Goal: Understand process/instructions: Learn about a topic

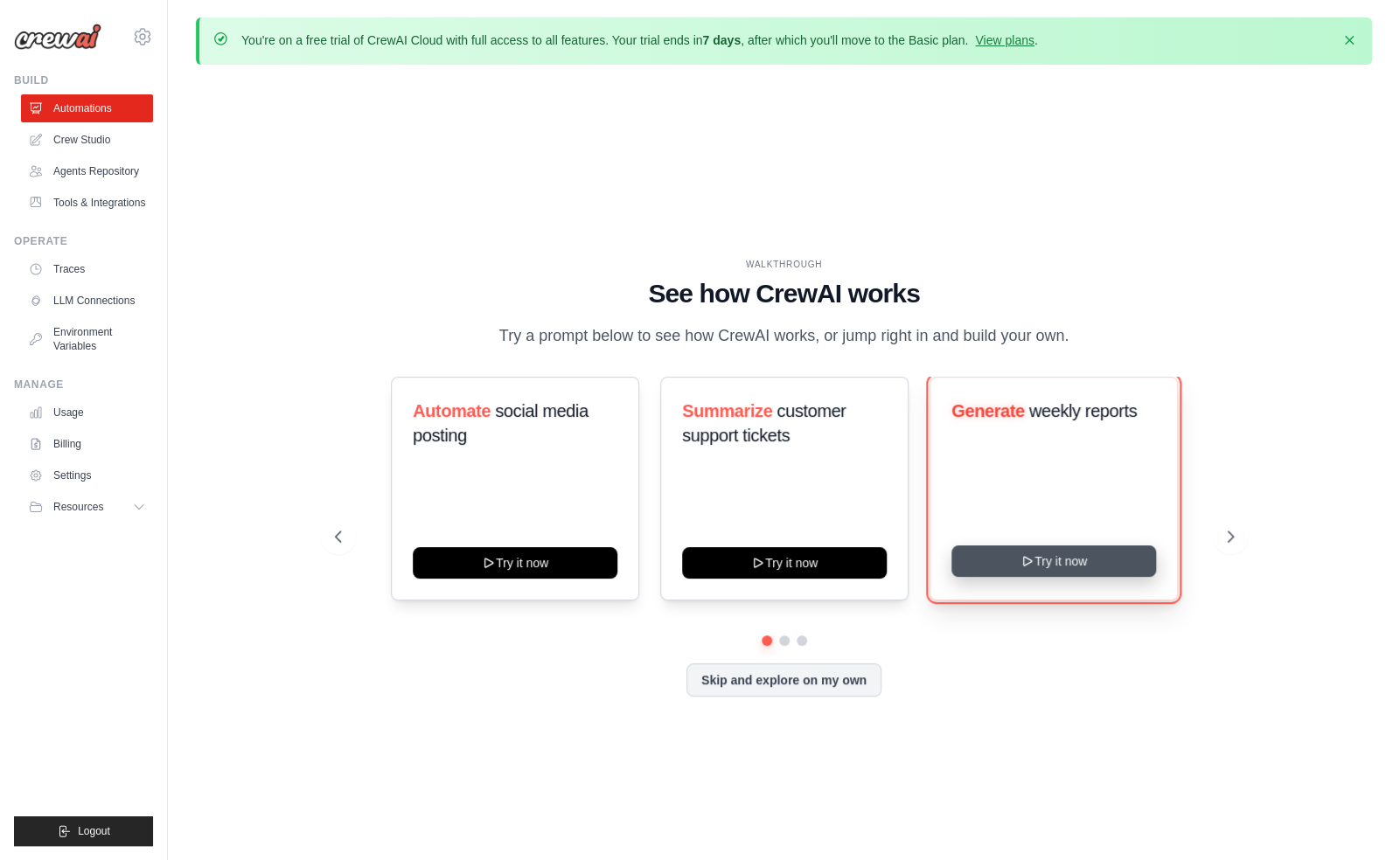
click at [1054, 577] on button "Try it now" at bounding box center [1054, 561] width 205 height 31
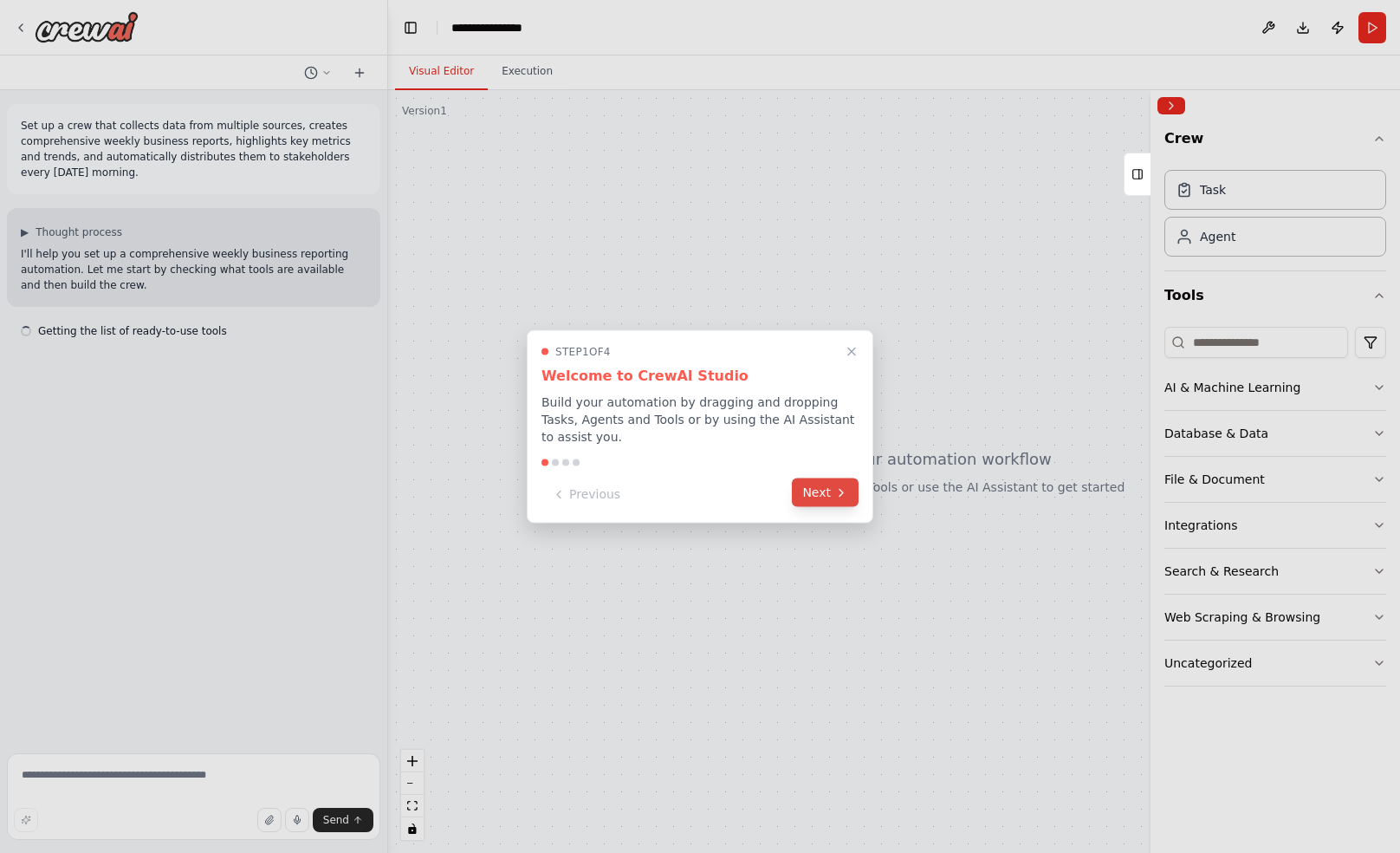
click at [811, 487] on button "Next" at bounding box center [824, 492] width 67 height 28
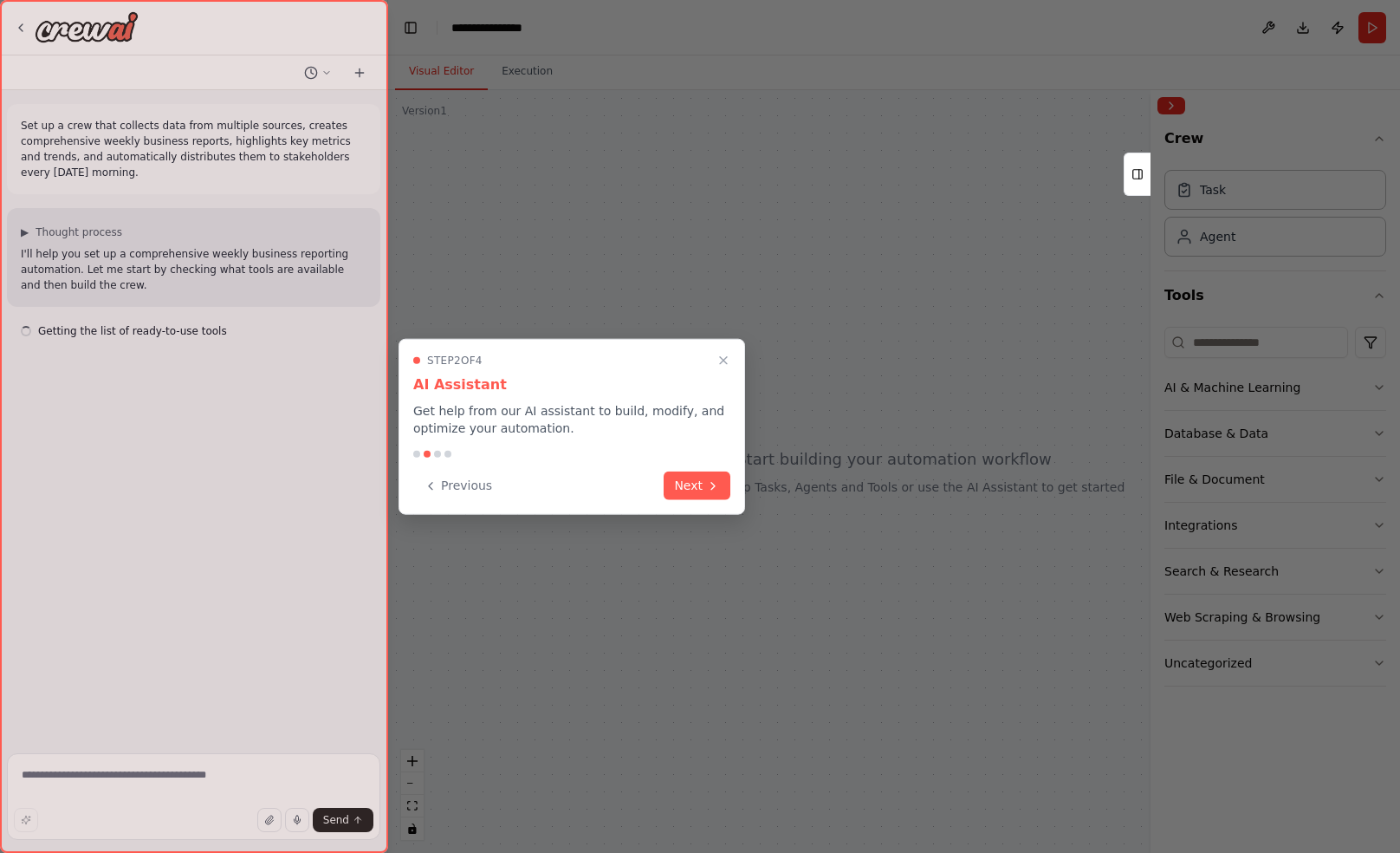
click at [733, 488] on div "Step 2 of 4 AI Assistant Get help from our AI assistant to build, modify, and o…" at bounding box center [572, 426] width 346 height 176
click at [720, 481] on button "Next" at bounding box center [697, 483] width 67 height 28
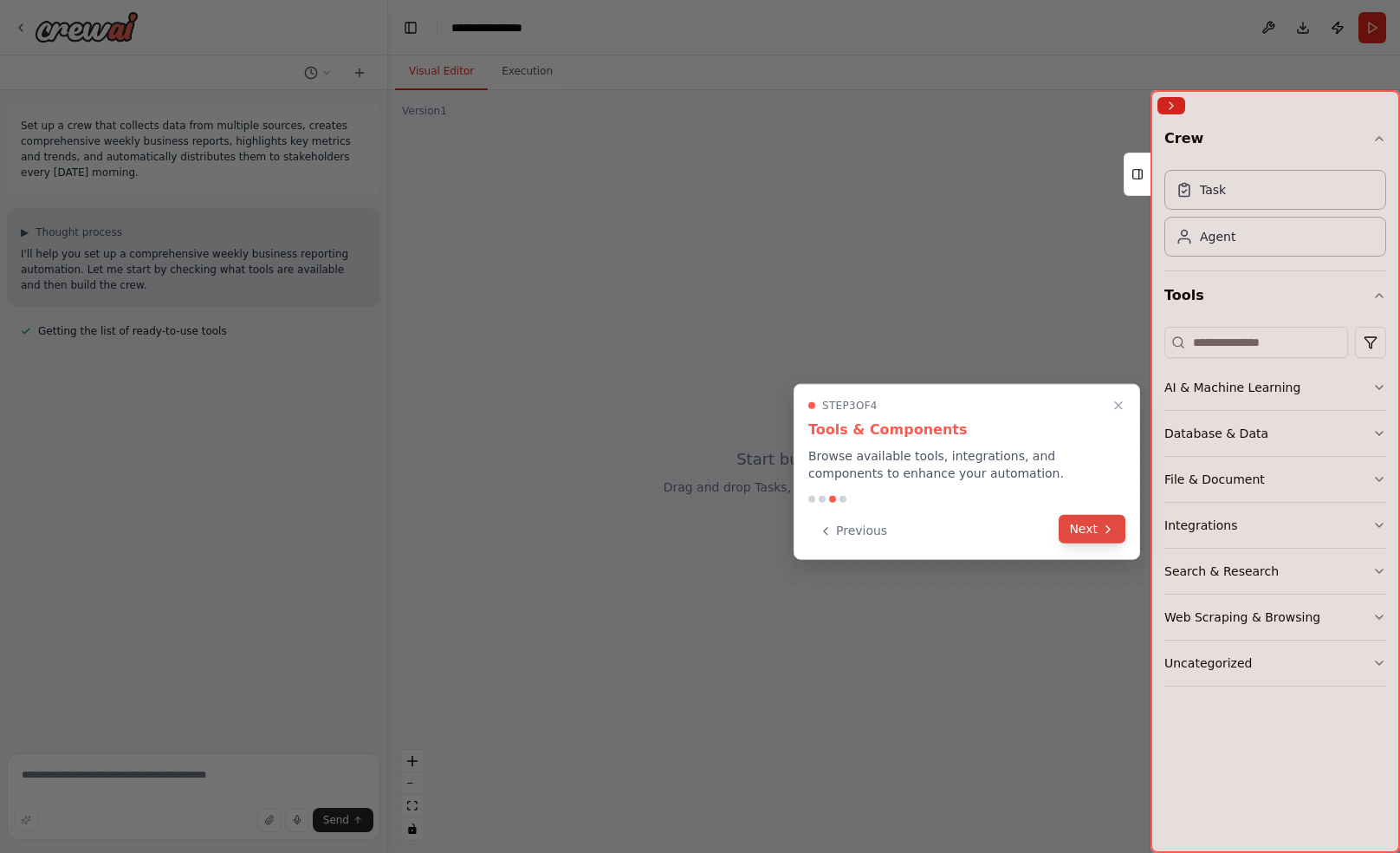
click at [1107, 520] on button "Next" at bounding box center [1092, 528] width 67 height 28
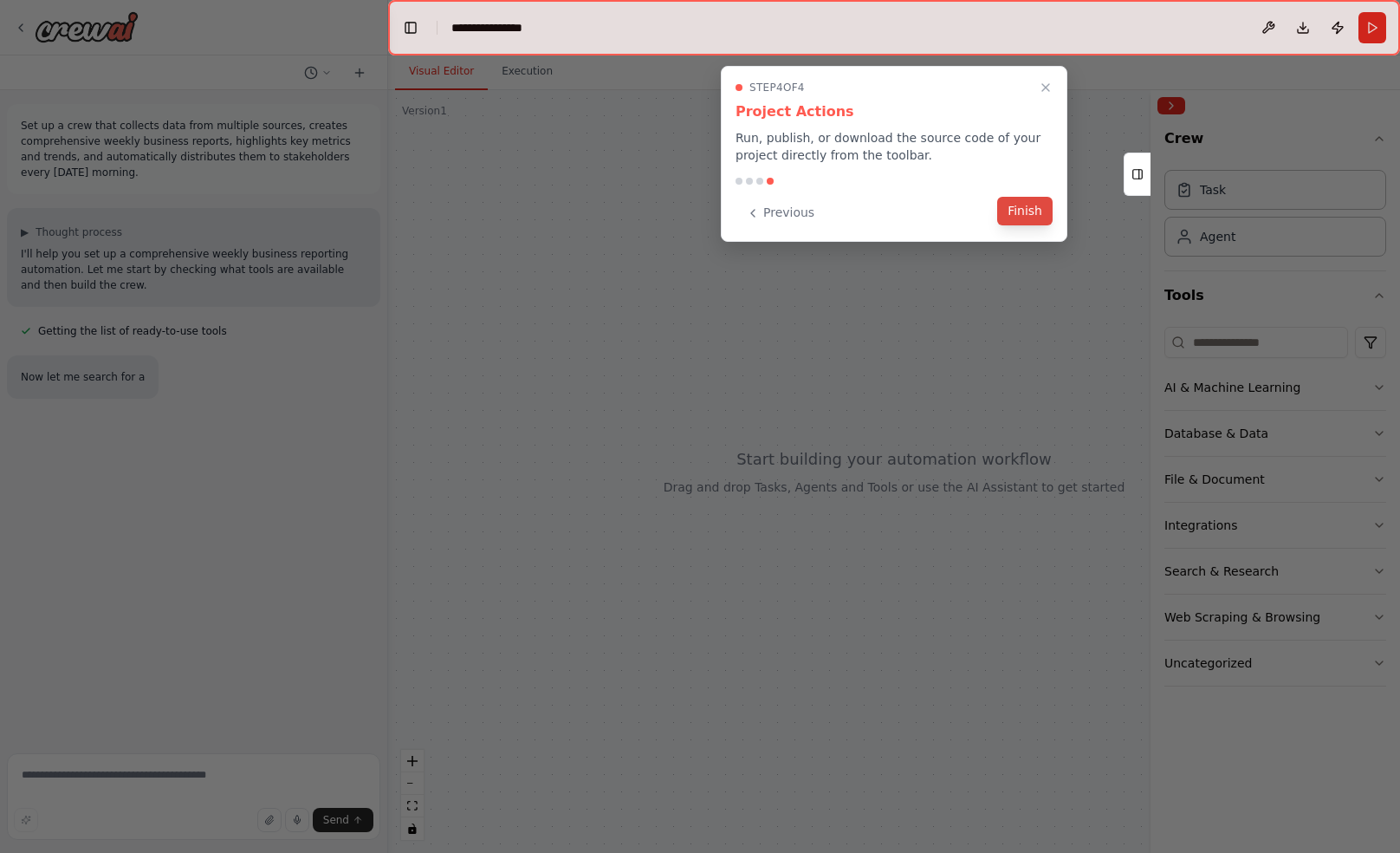
click at [1032, 212] on button "Finish" at bounding box center [1025, 210] width 55 height 28
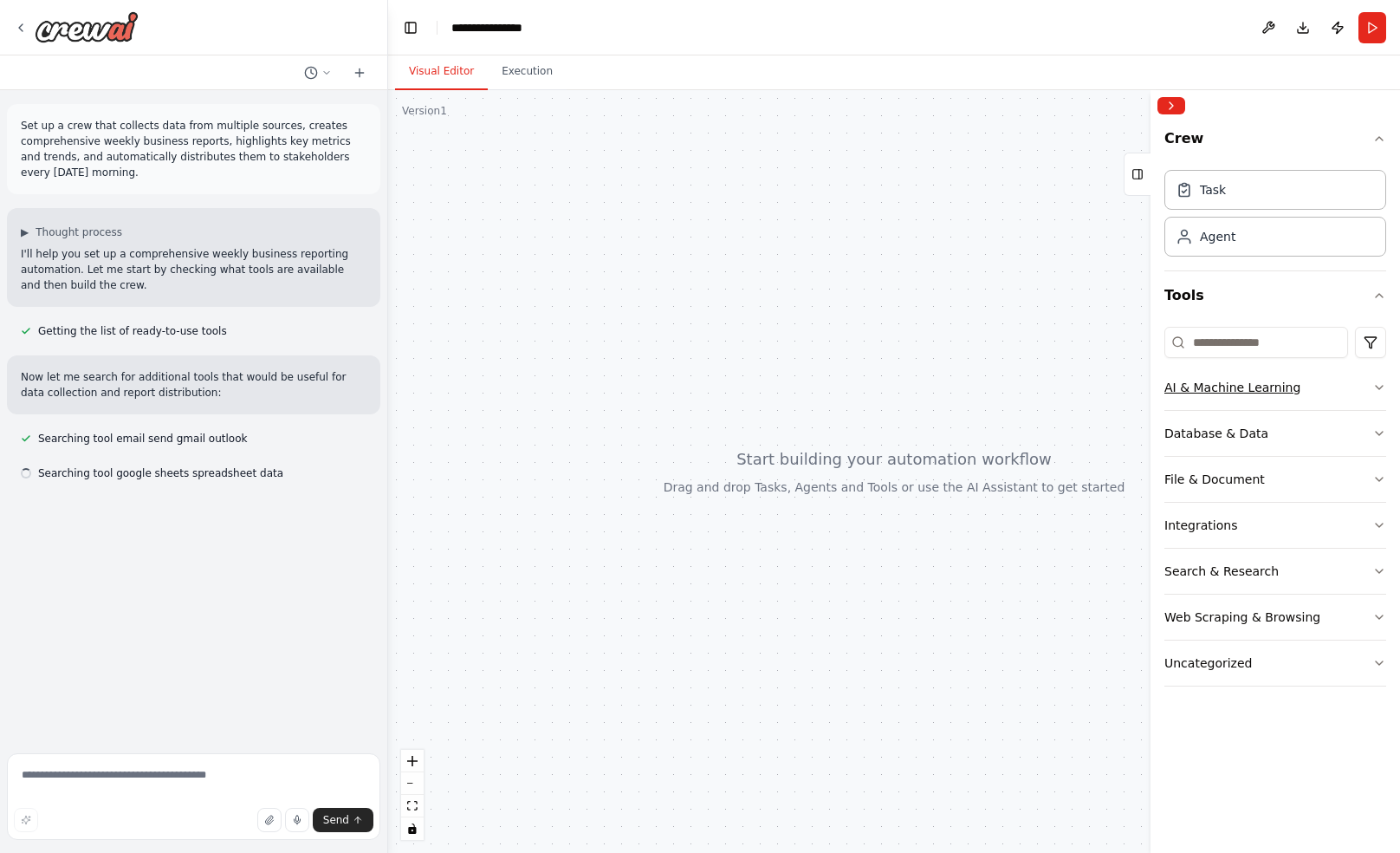
click at [1336, 385] on button "AI & Machine Learning" at bounding box center [1276, 387] width 222 height 45
